Goal: Task Accomplishment & Management: Use online tool/utility

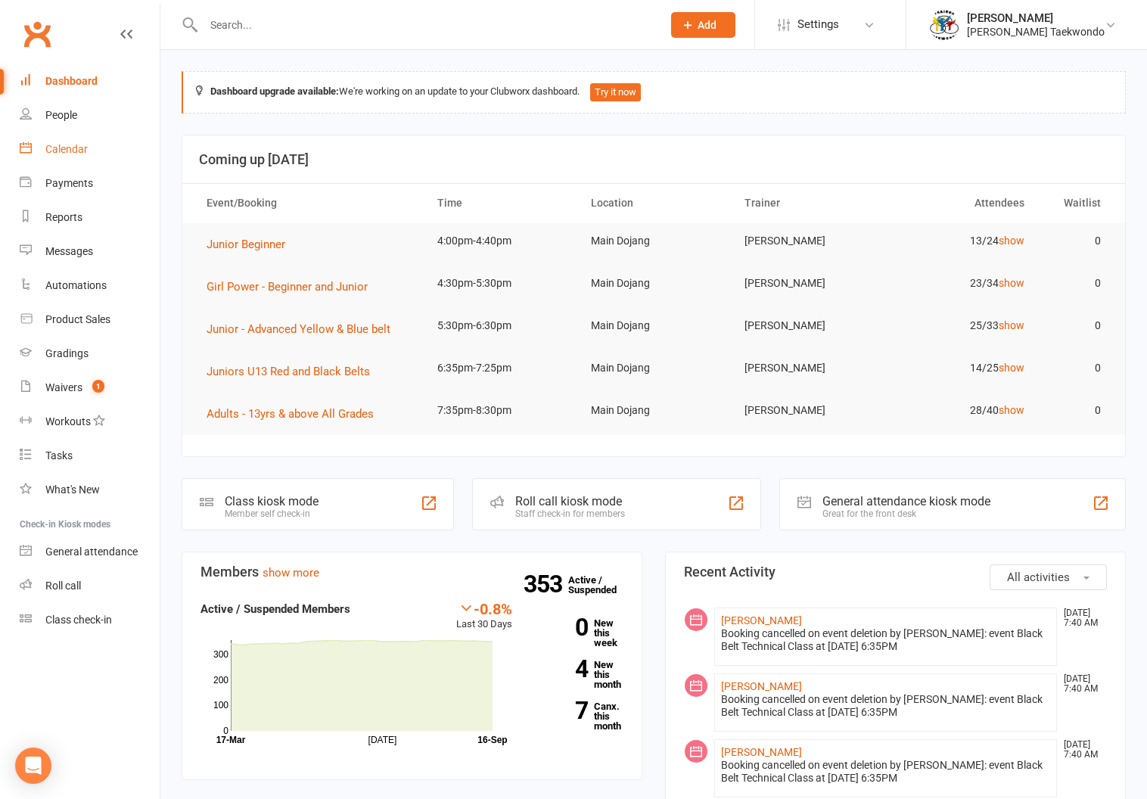
click at [61, 142] on link "Calendar" at bounding box center [90, 149] width 140 height 34
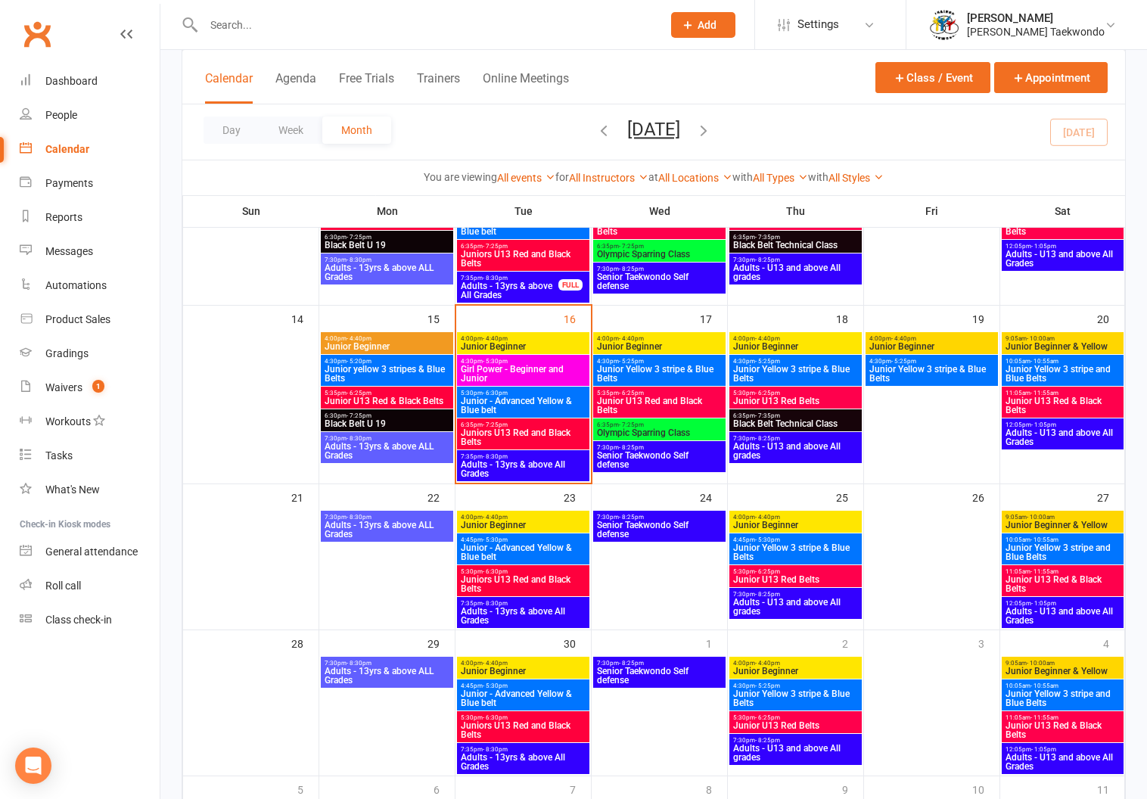
scroll to position [584, 0]
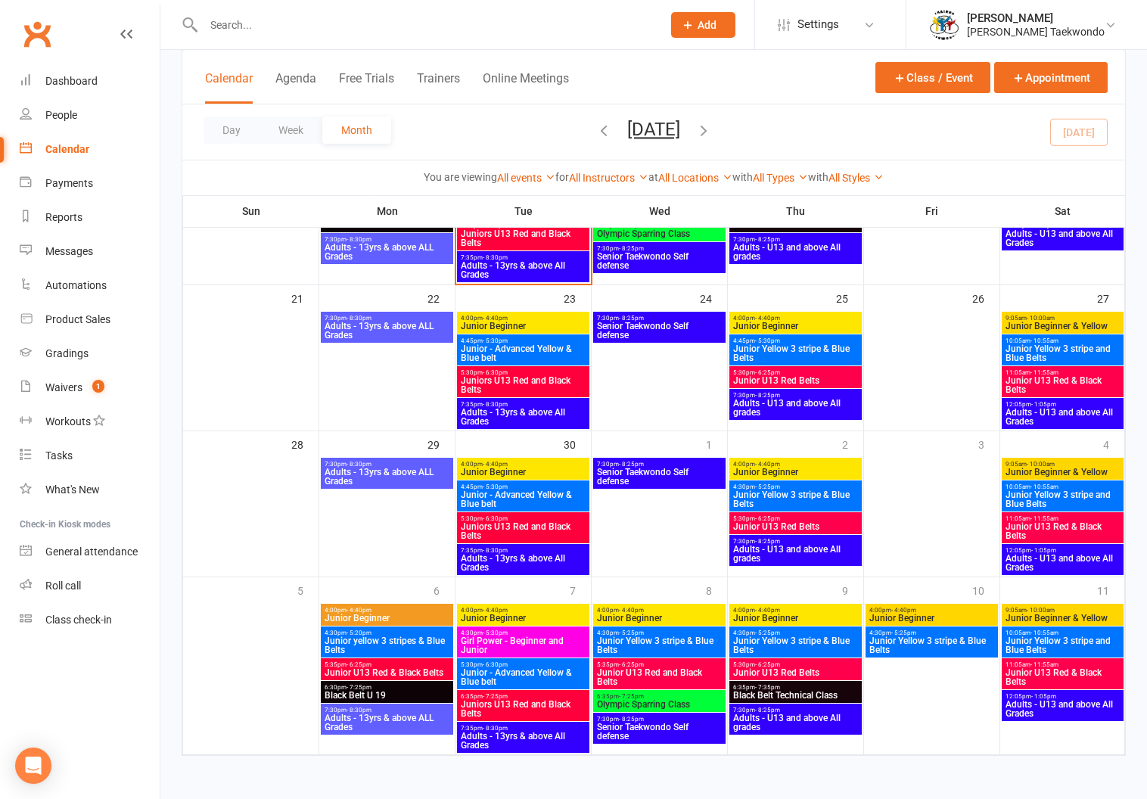
click at [363, 607] on span "- 4:40pm" at bounding box center [358, 610] width 25 height 7
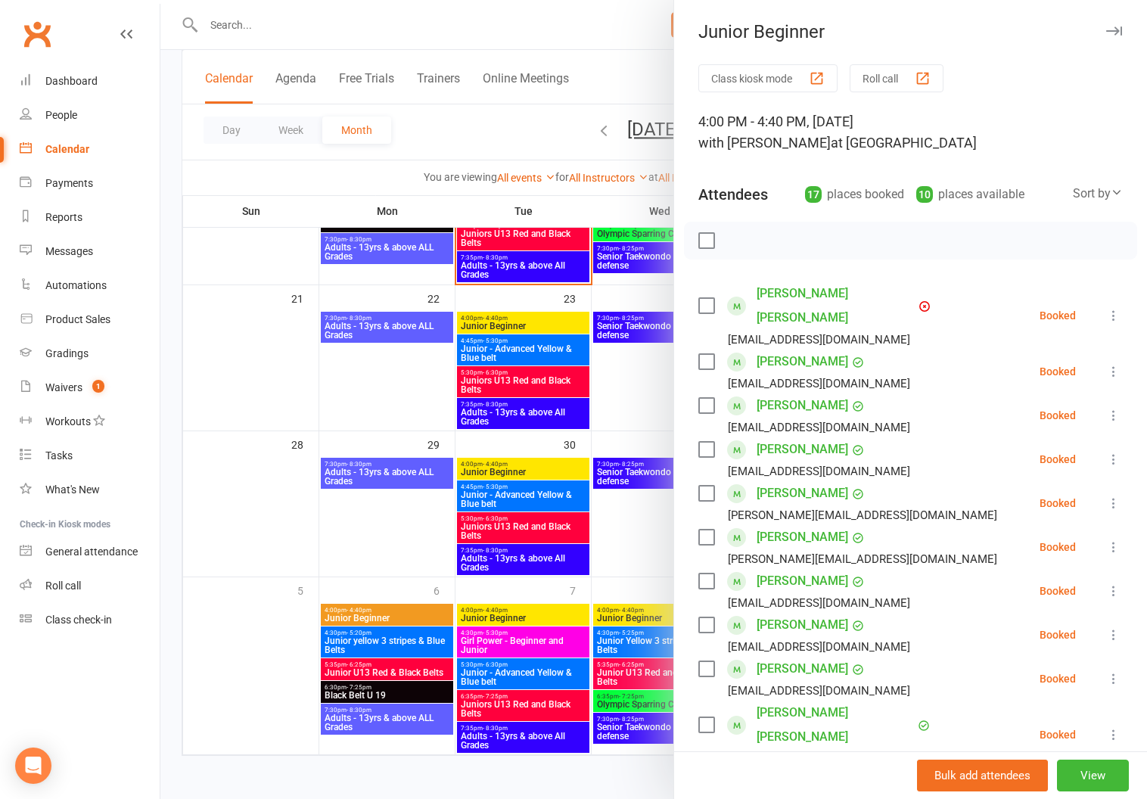
scroll to position [560, 0]
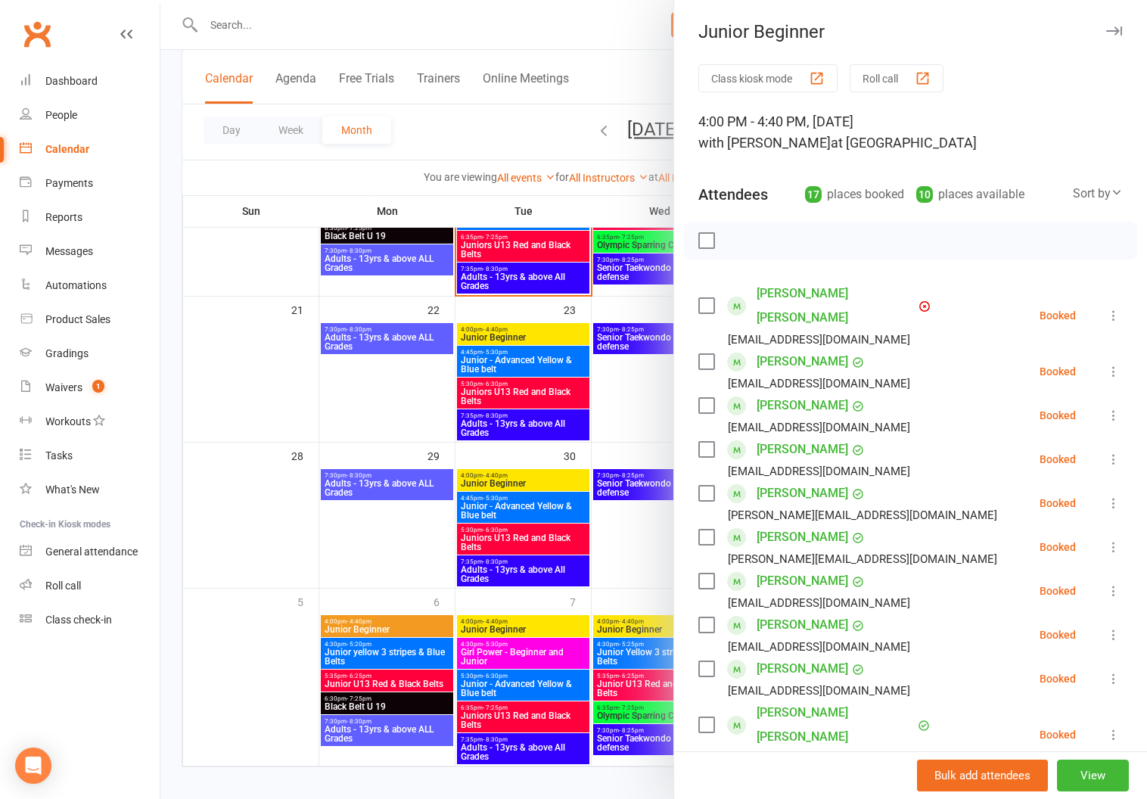
click at [1104, 26] on button "button" at bounding box center [1113, 31] width 18 height 18
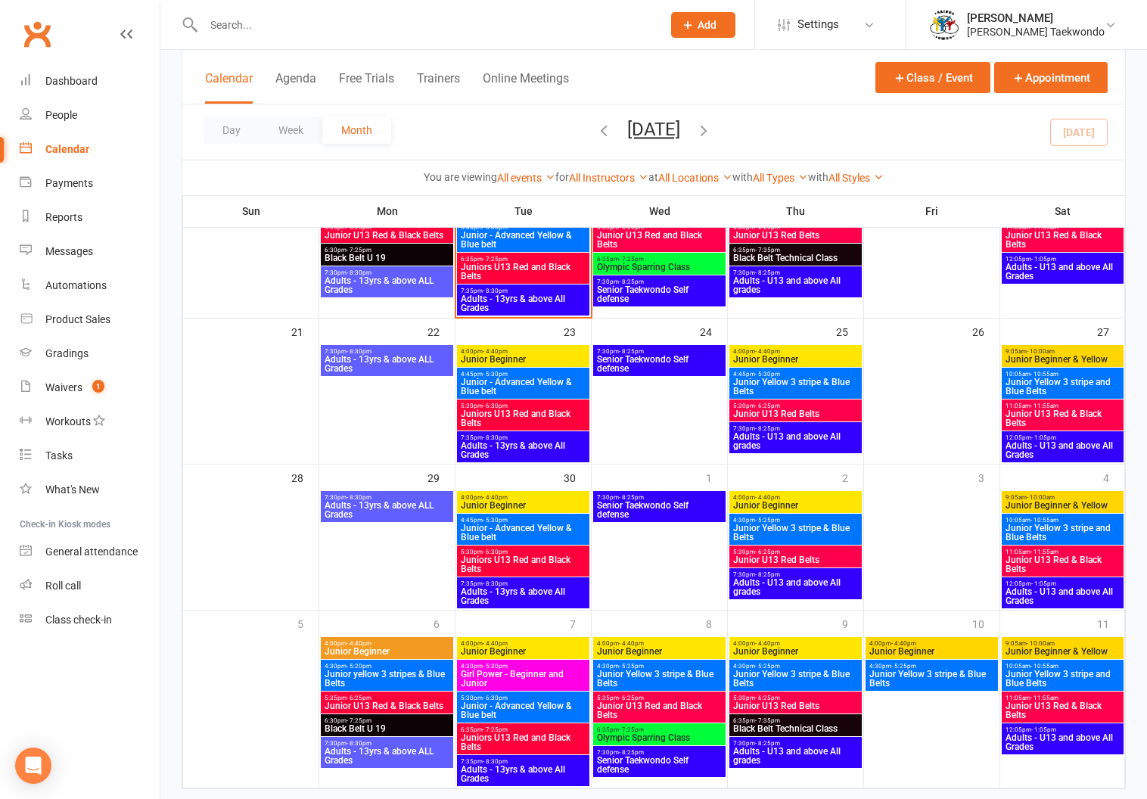
scroll to position [213, 0]
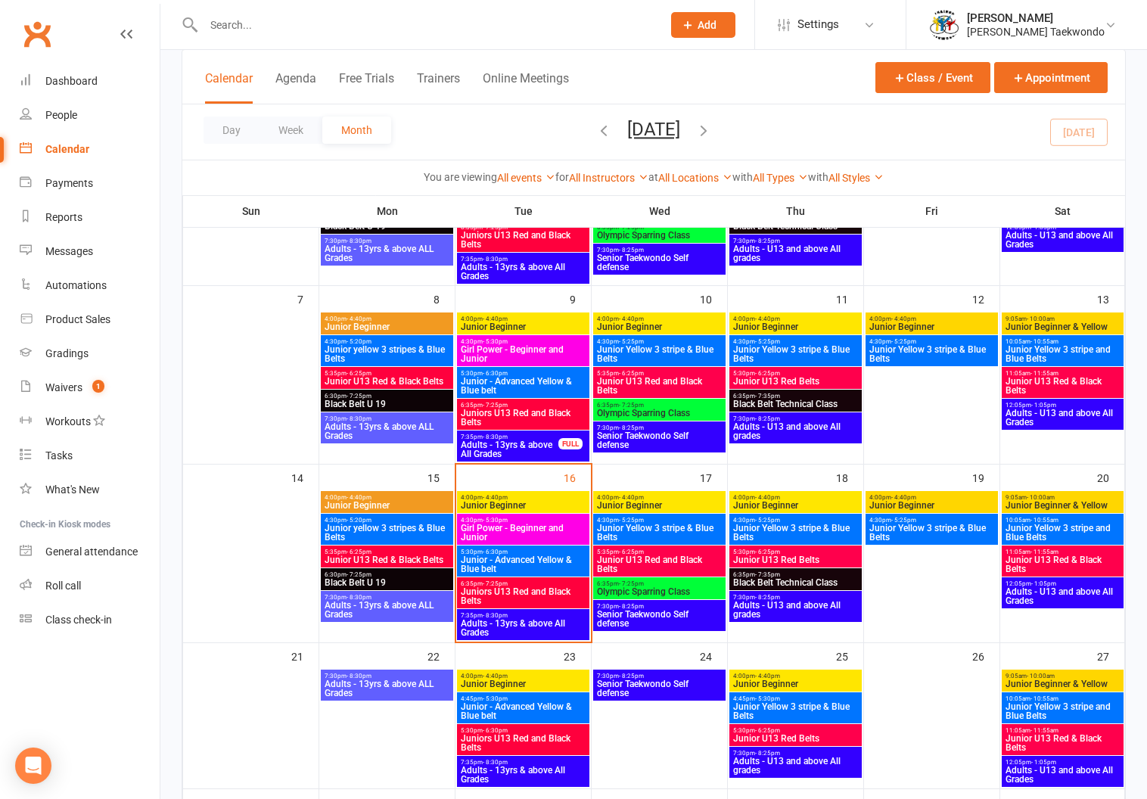
click at [504, 440] on span "Adults - 13yrs & above All Grades" at bounding box center [509, 449] width 99 height 18
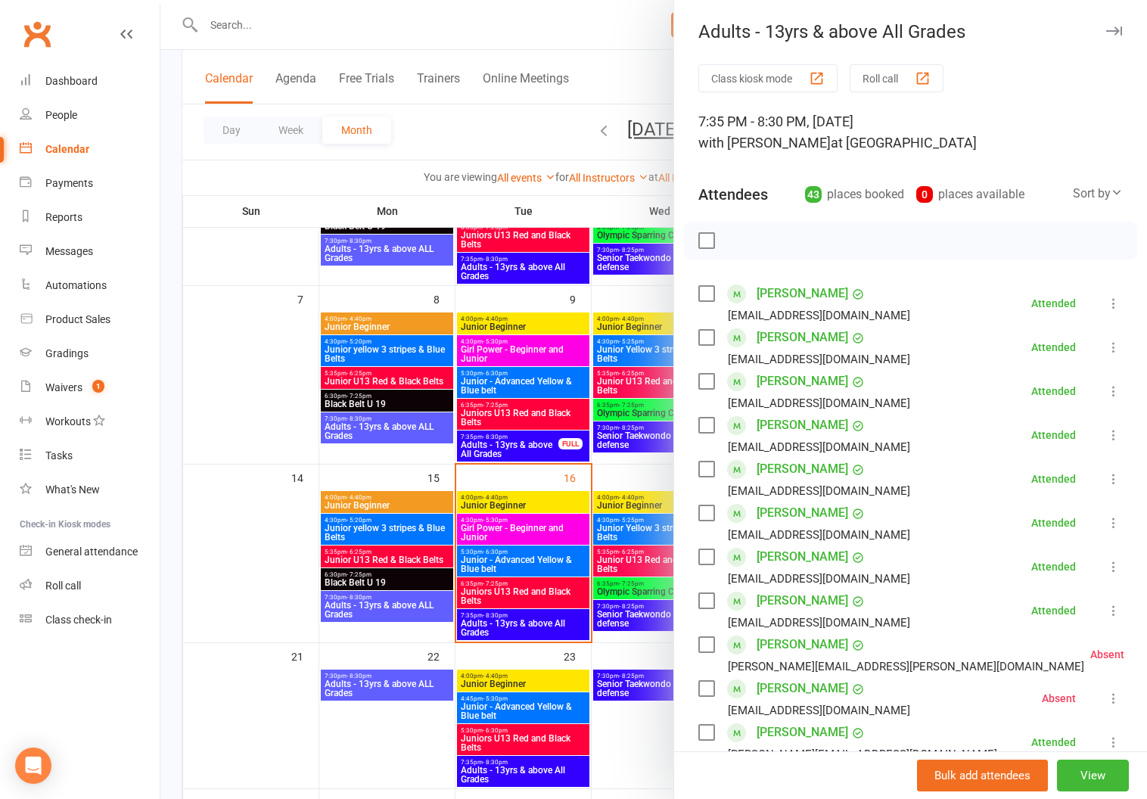
click at [876, 70] on button "Roll call" at bounding box center [896, 78] width 94 height 28
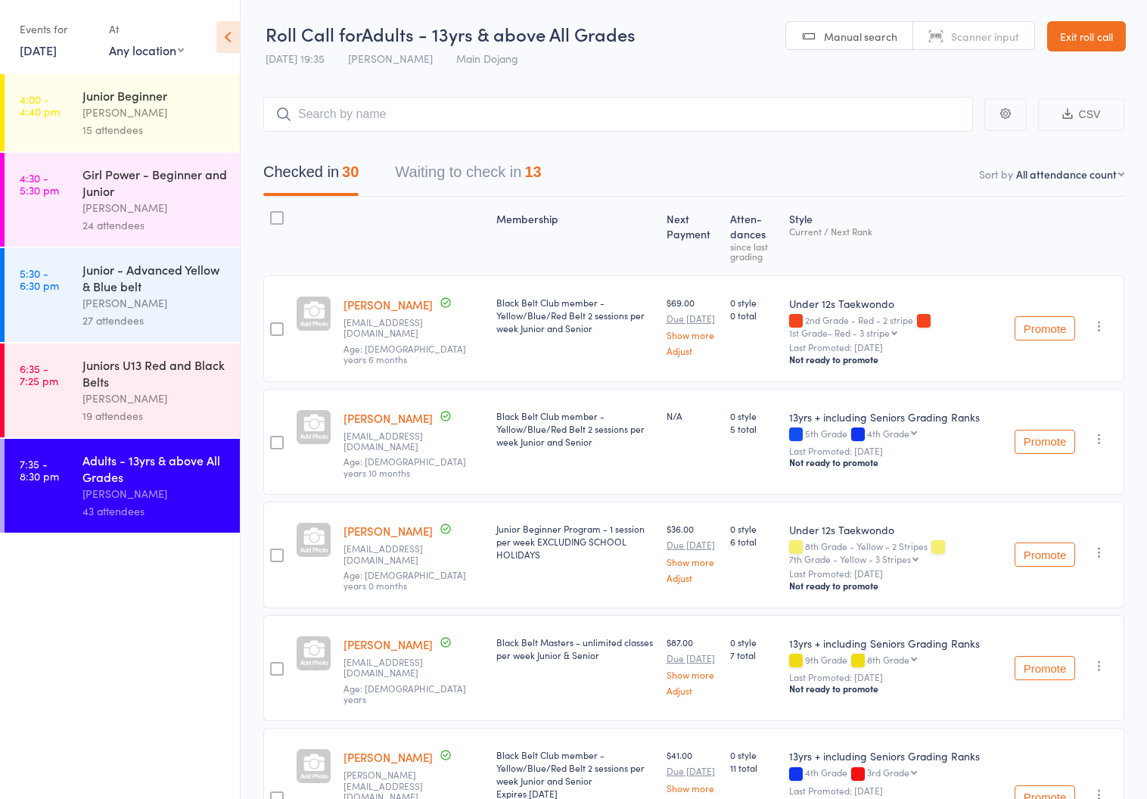
scroll to position [3, 0]
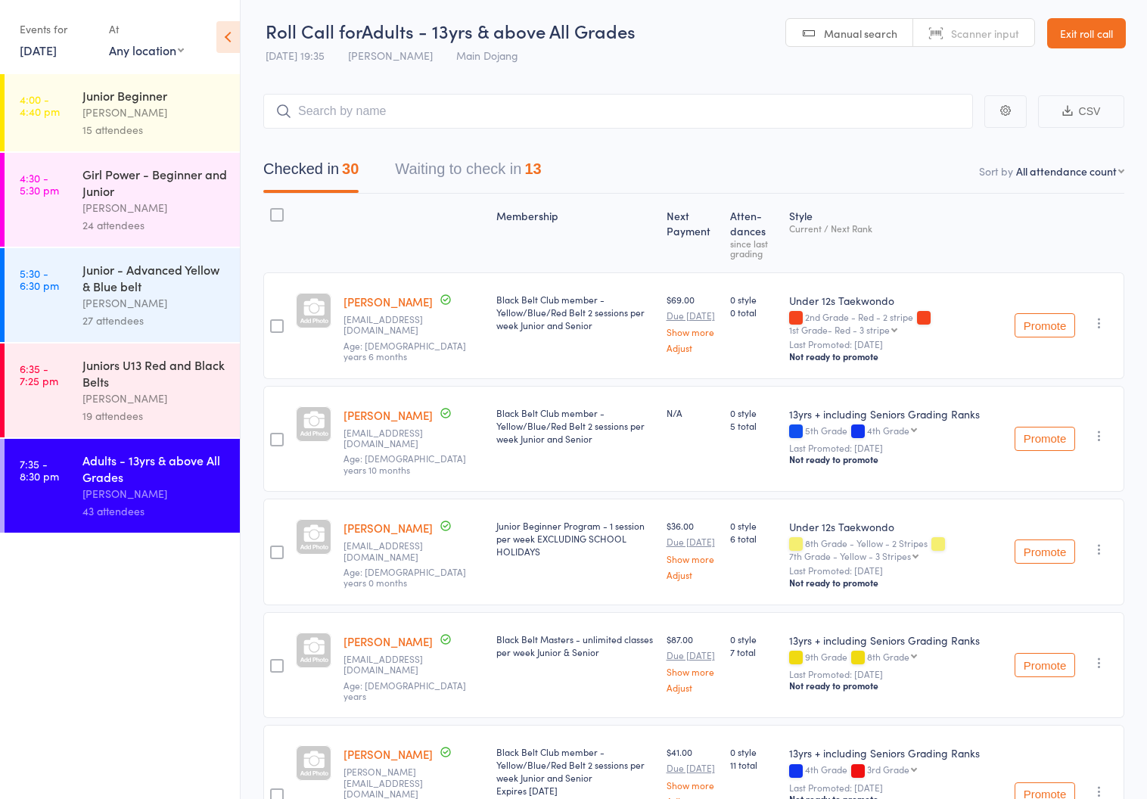
click at [427, 161] on button "Waiting to check in 13" at bounding box center [468, 173] width 146 height 40
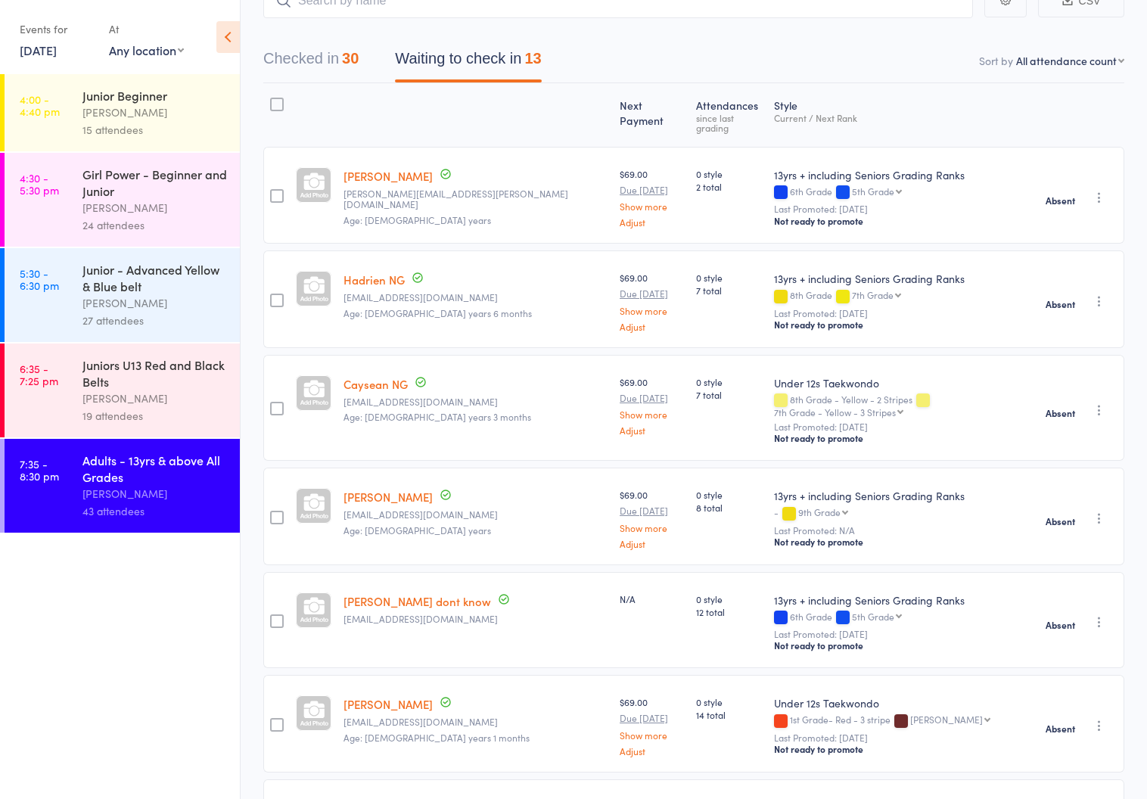
scroll to position [0, 0]
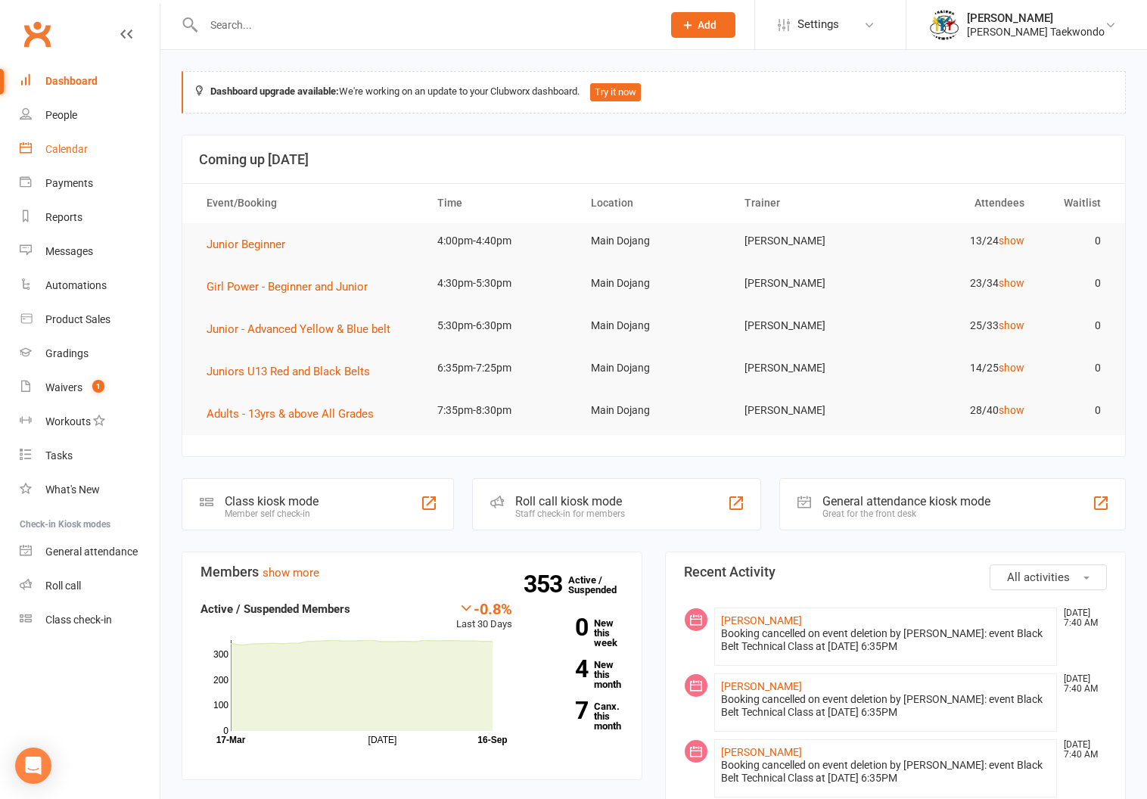
click at [62, 144] on div "Calendar" at bounding box center [66, 149] width 42 height 12
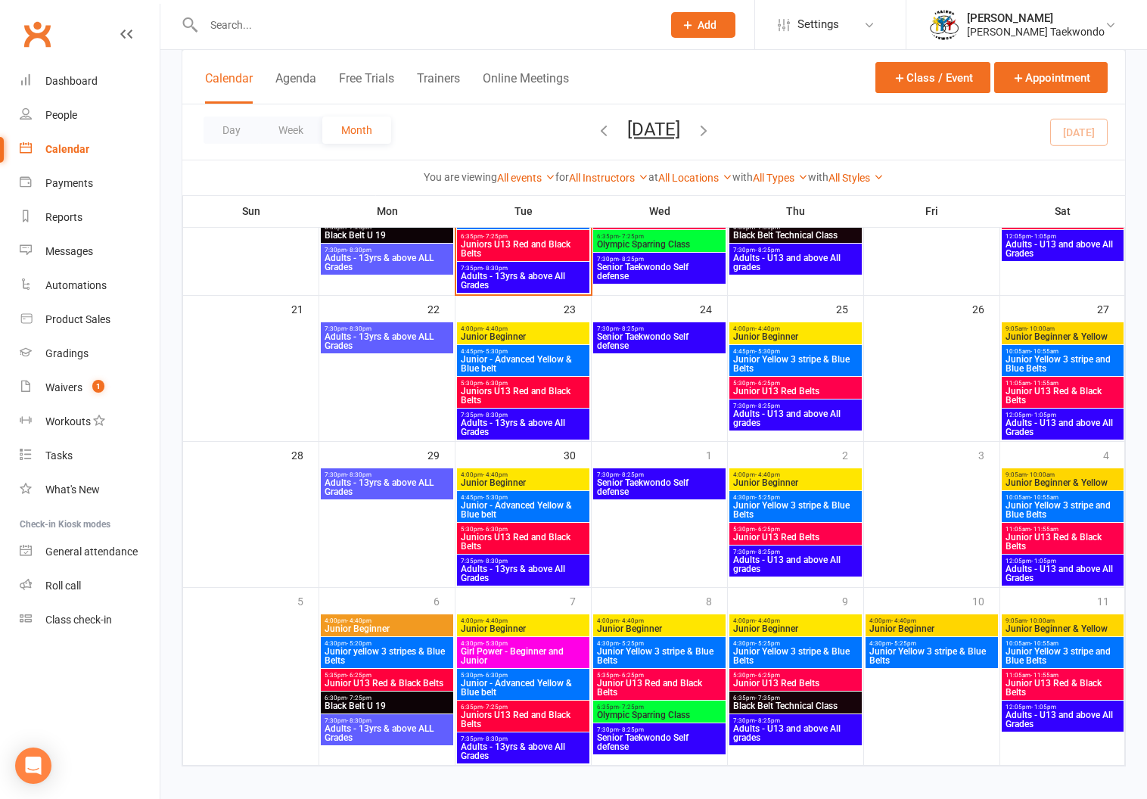
scroll to position [584, 0]
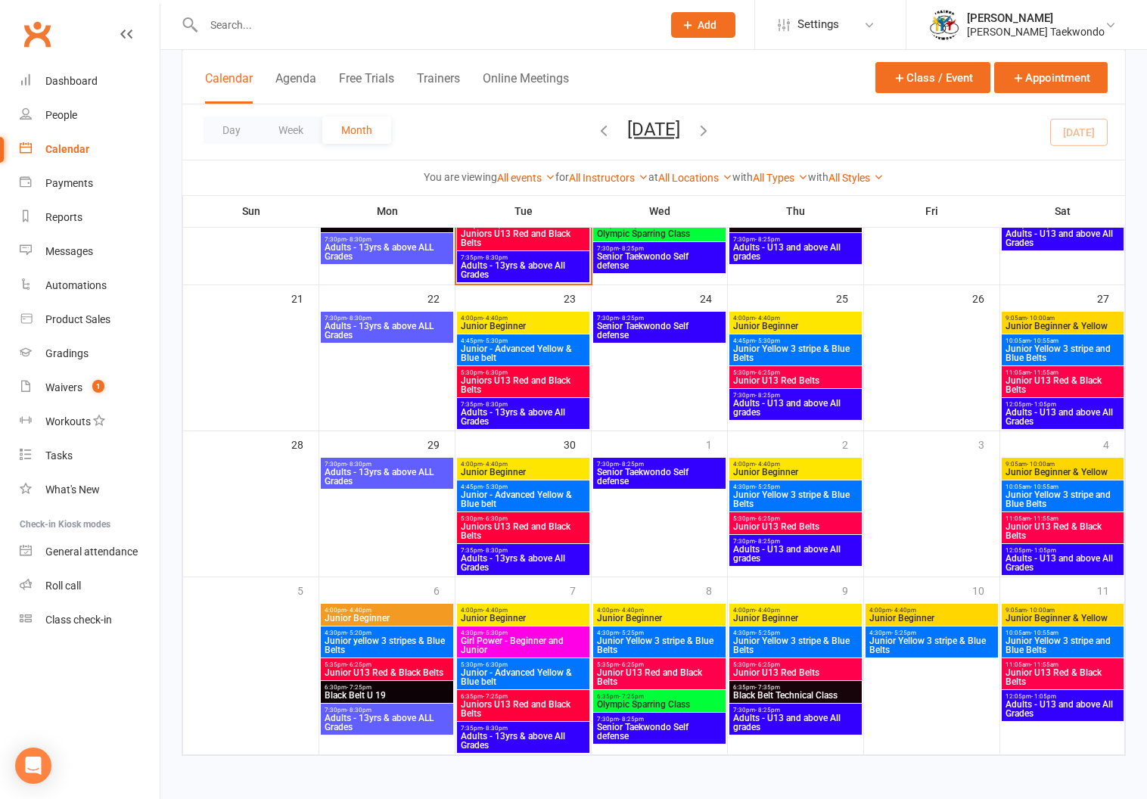
click at [524, 636] on span "Girl Power - Beginner and Junior" at bounding box center [523, 645] width 126 height 18
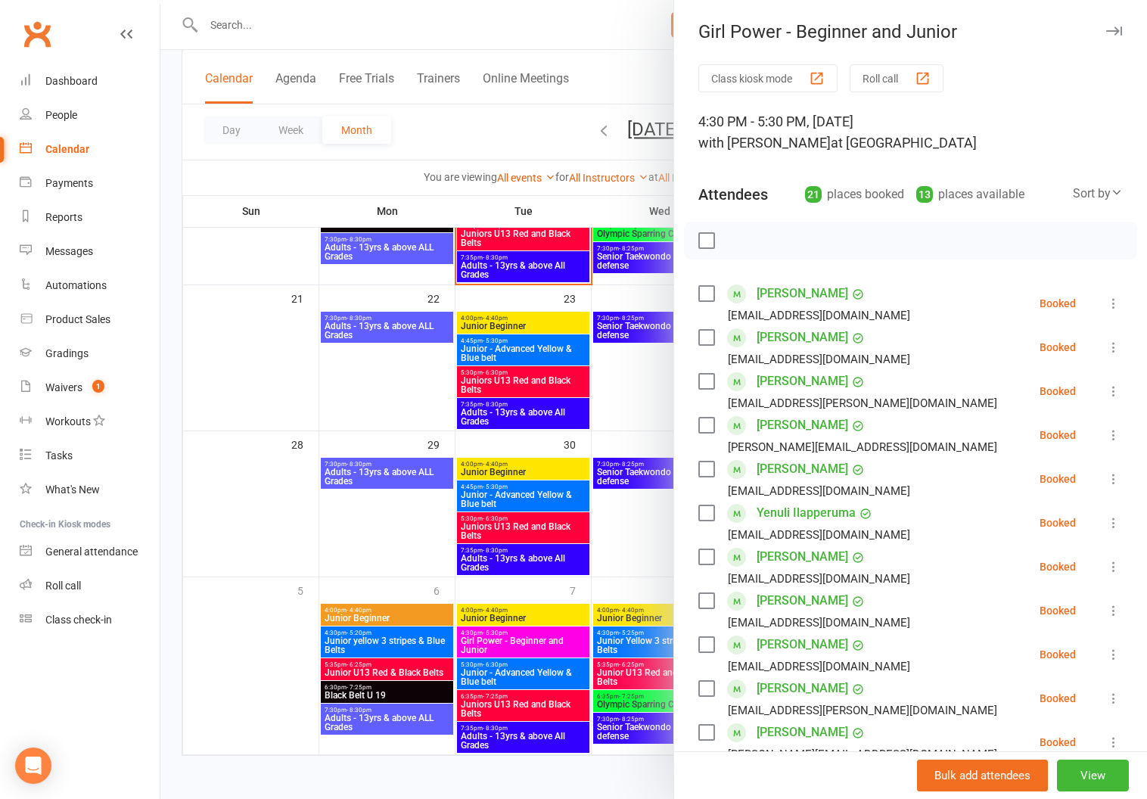
click at [874, 70] on button "Roll call" at bounding box center [896, 78] width 94 height 28
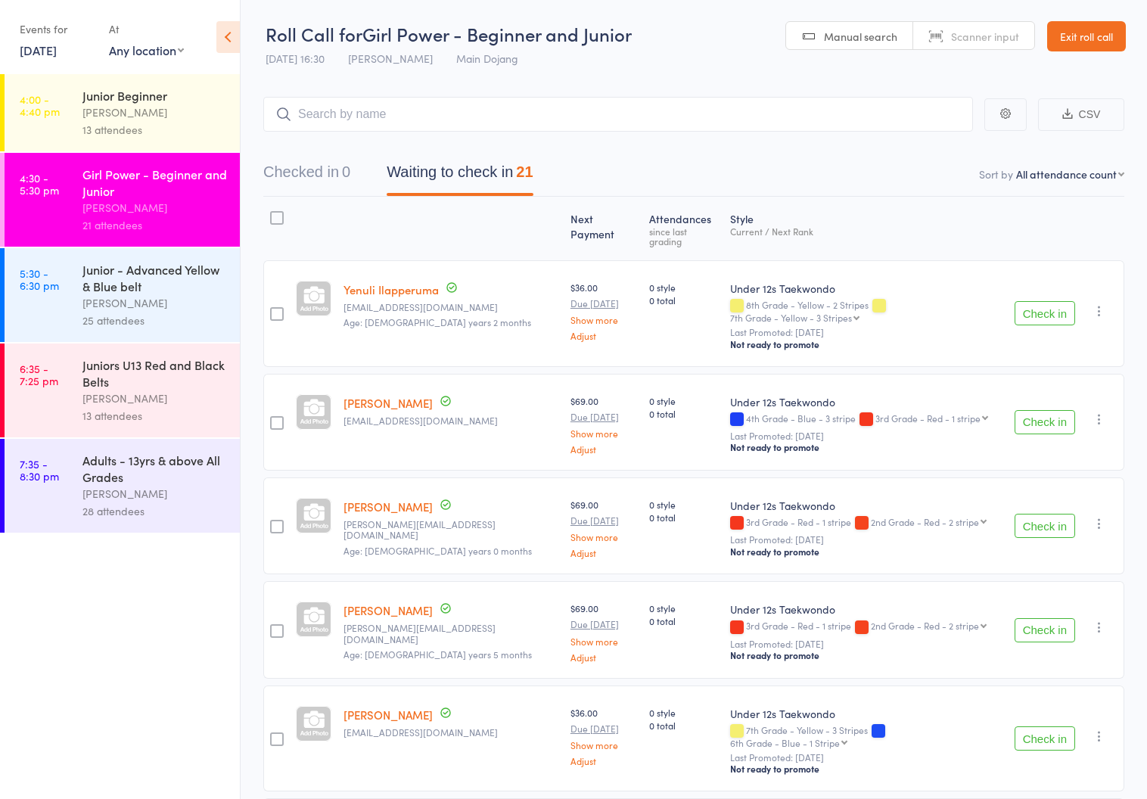
click at [1085, 28] on link "Exit roll call" at bounding box center [1086, 36] width 79 height 30
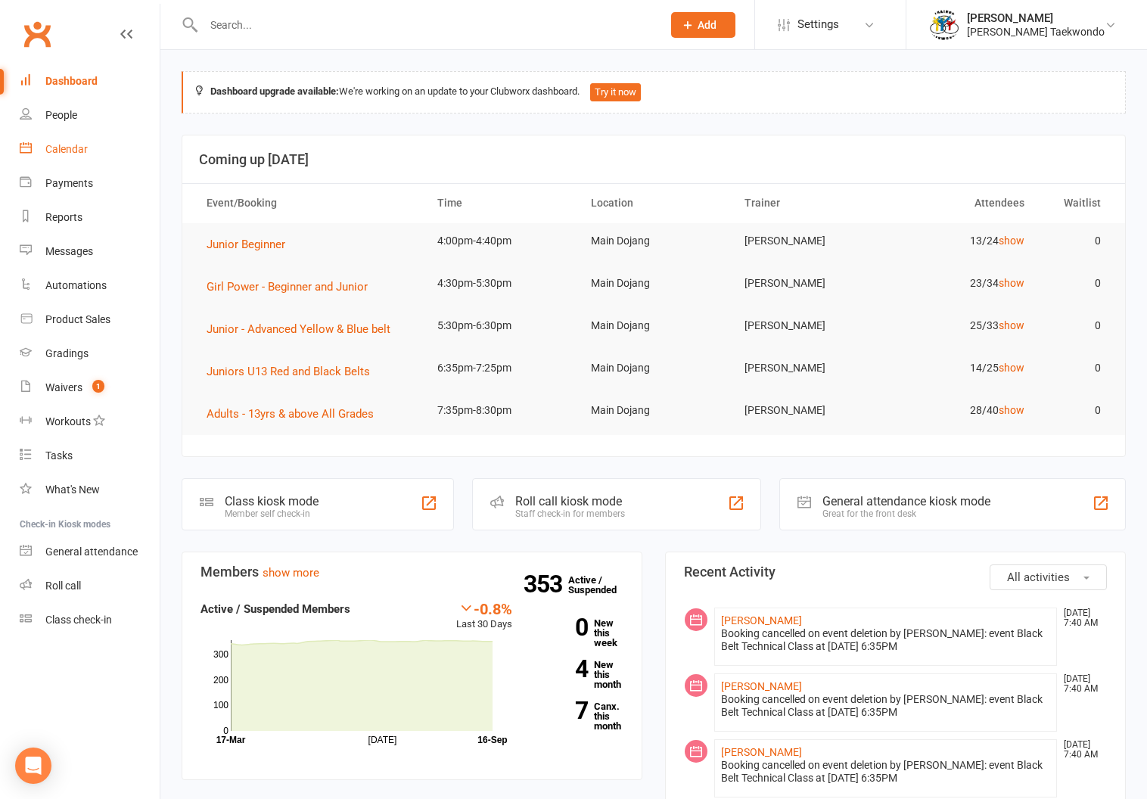
click at [57, 143] on div "Calendar" at bounding box center [66, 149] width 42 height 12
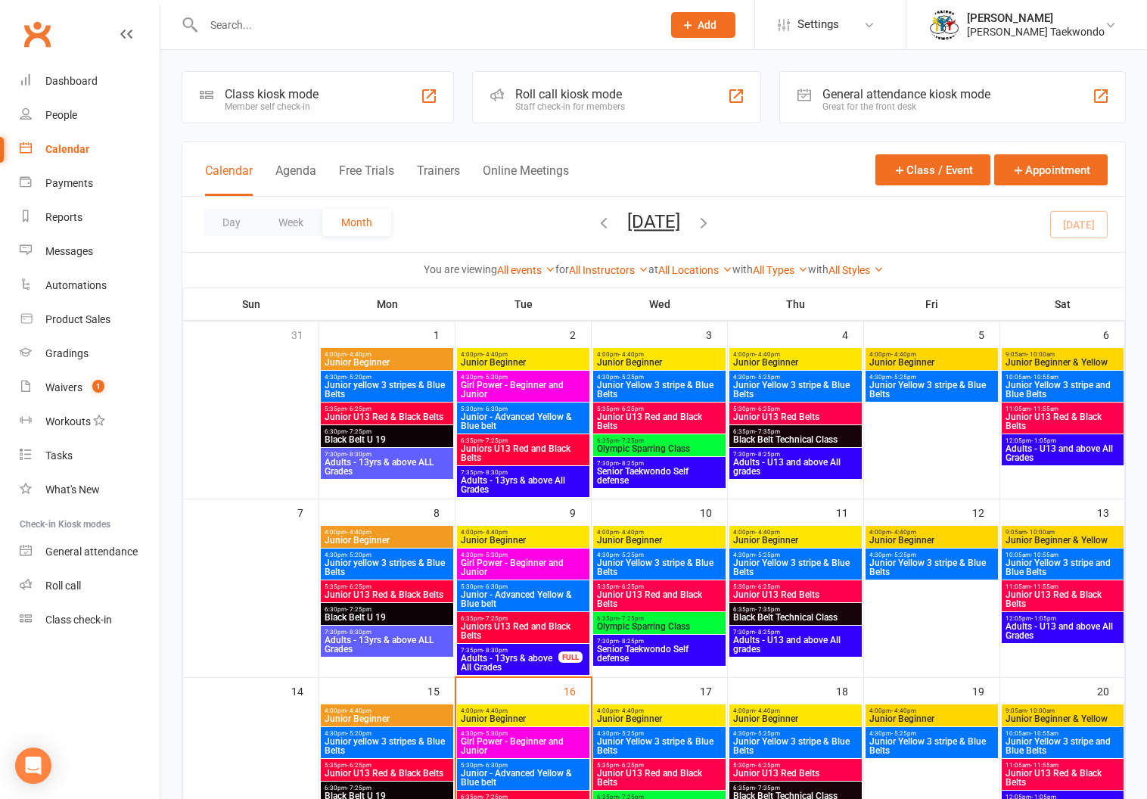
scroll to position [92, 0]
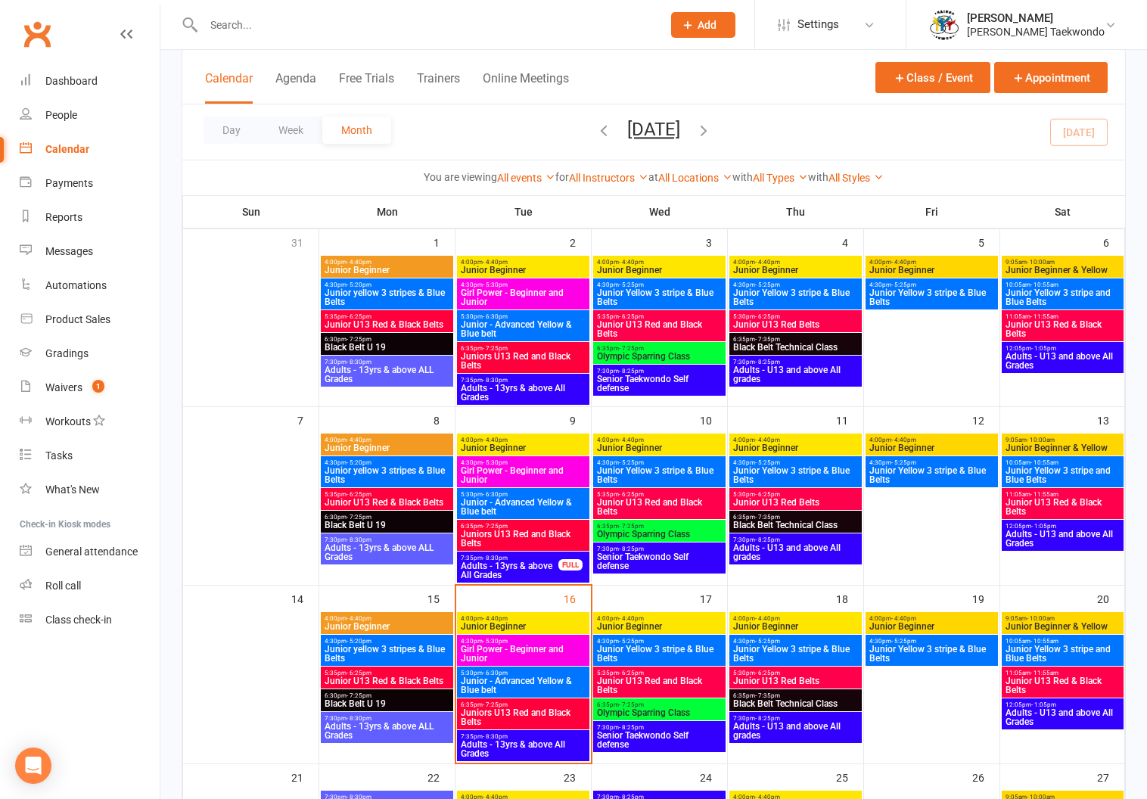
click at [383, 617] on span "4:00pm - 4:40pm" at bounding box center [387, 618] width 126 height 7
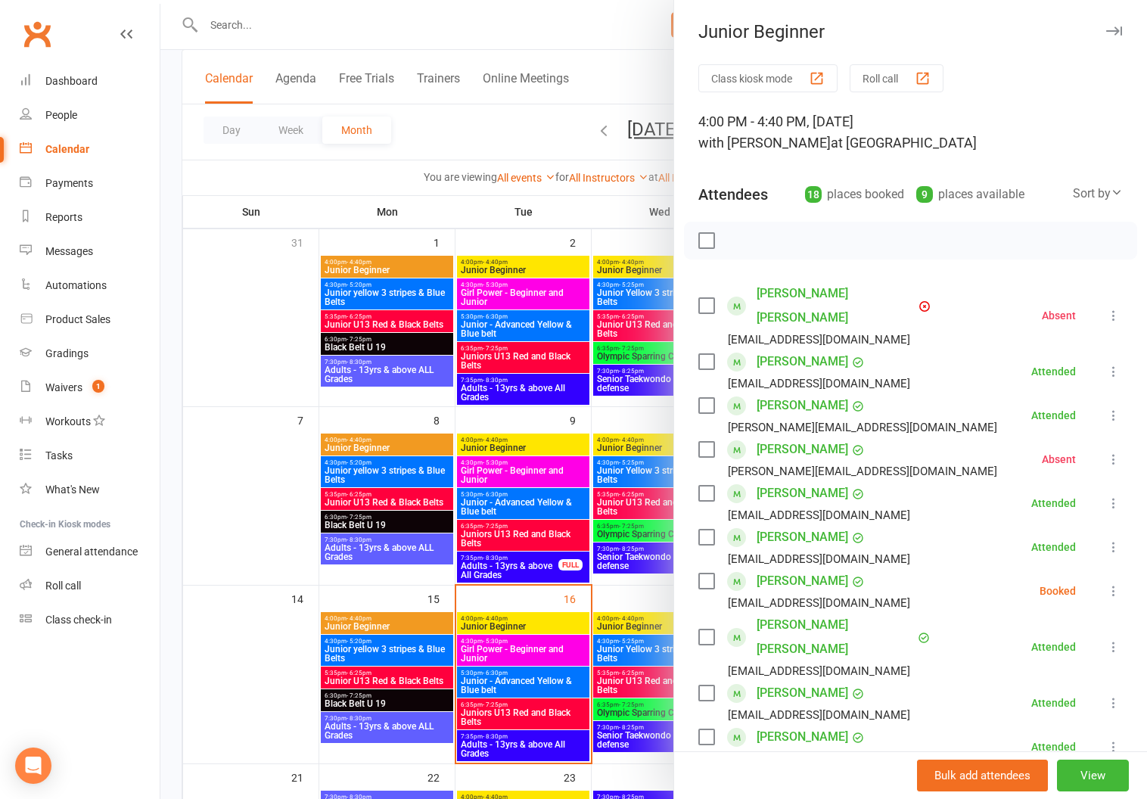
click at [877, 69] on button "Roll call" at bounding box center [896, 78] width 94 height 28
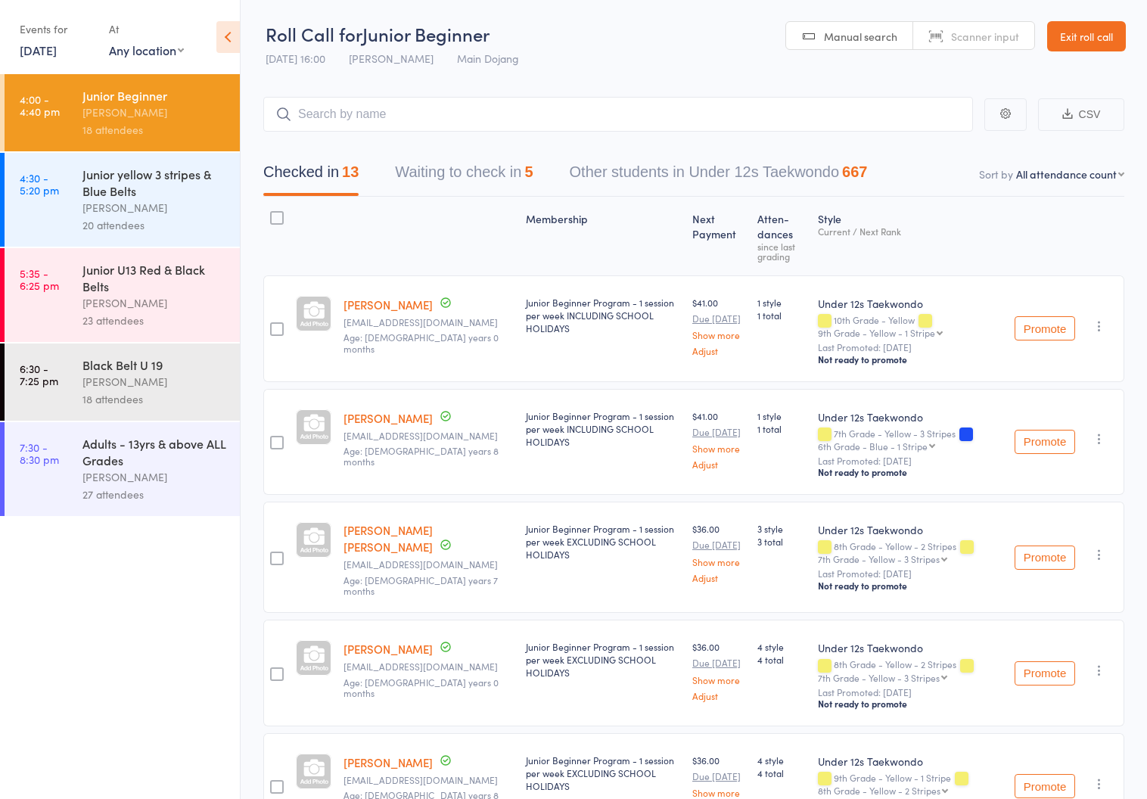
click at [421, 163] on button "Waiting to check in 5" at bounding box center [464, 176] width 138 height 40
